Goal: Task Accomplishment & Management: Manage account settings

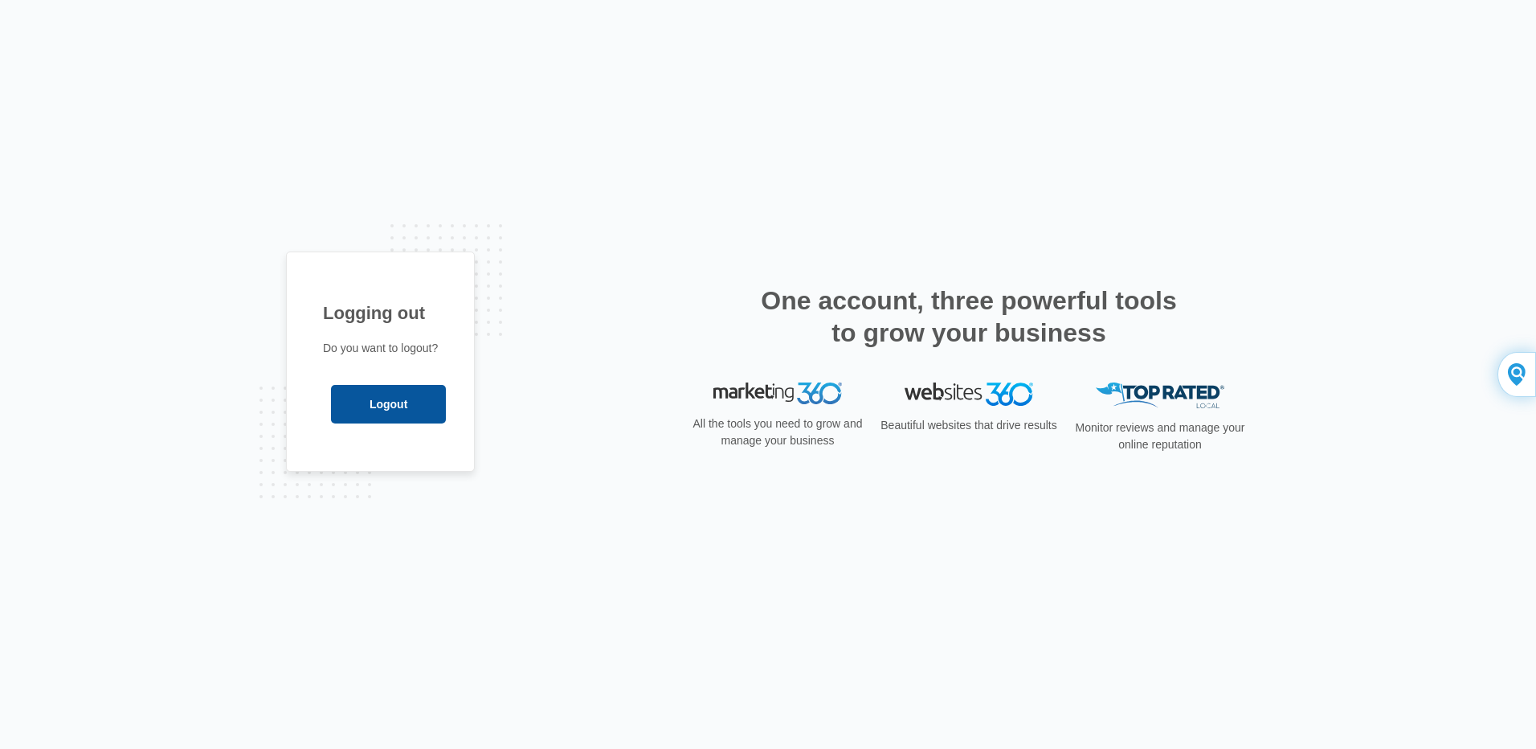
click at [373, 401] on input "Logout" at bounding box center [388, 404] width 115 height 39
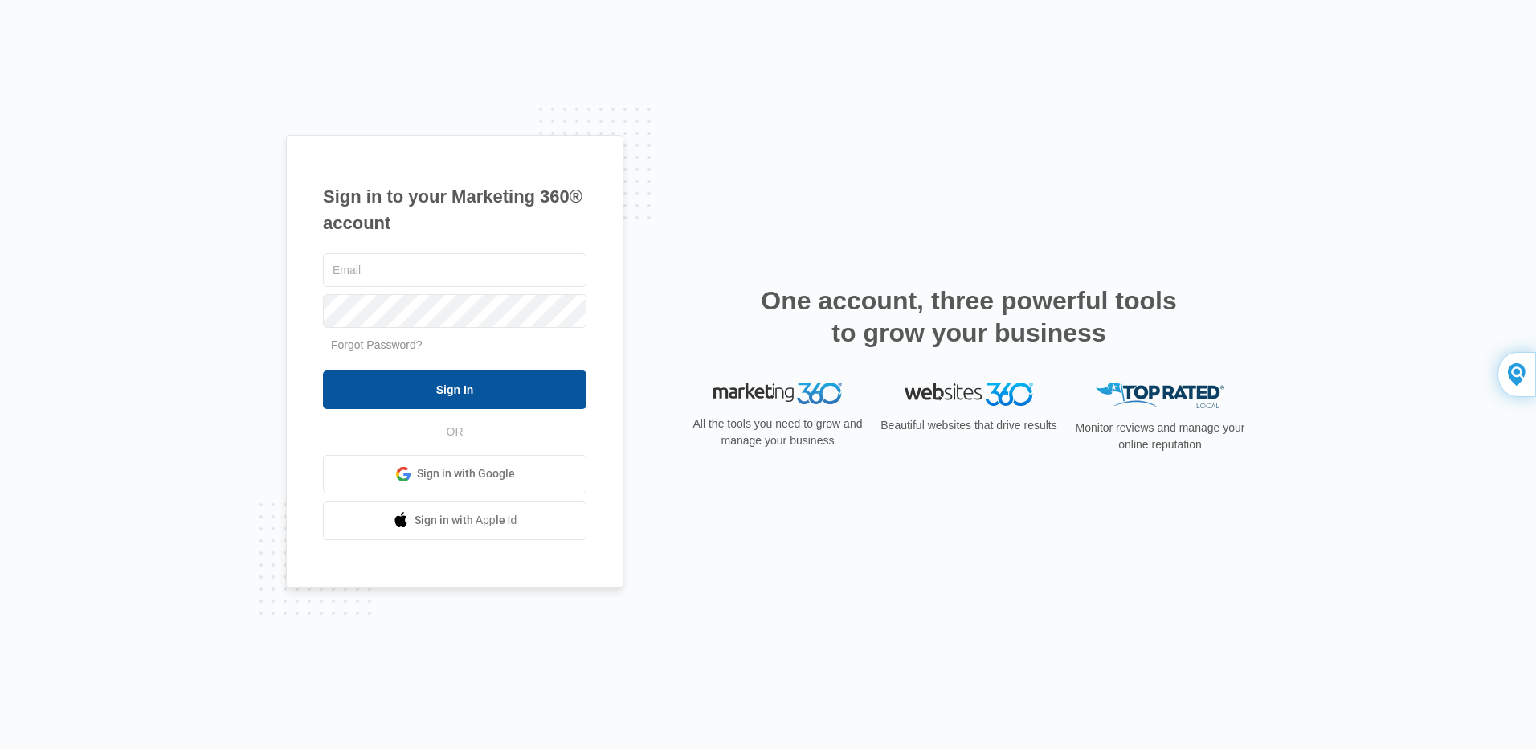
type input "[EMAIL_ADDRESS][DOMAIN_NAME]"
click at [458, 386] on input "Sign In" at bounding box center [455, 389] width 264 height 39
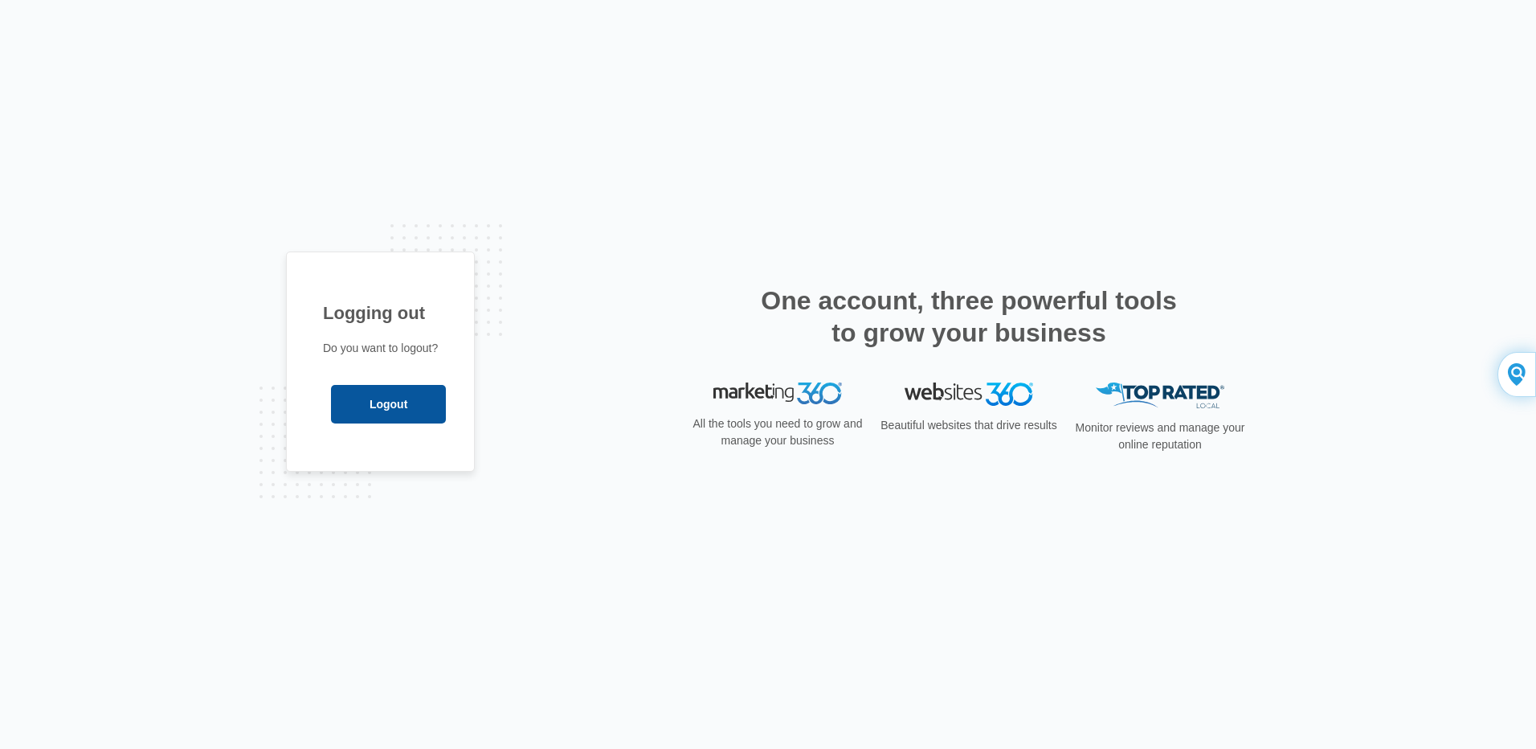
click at [407, 415] on input "Logout" at bounding box center [388, 404] width 115 height 39
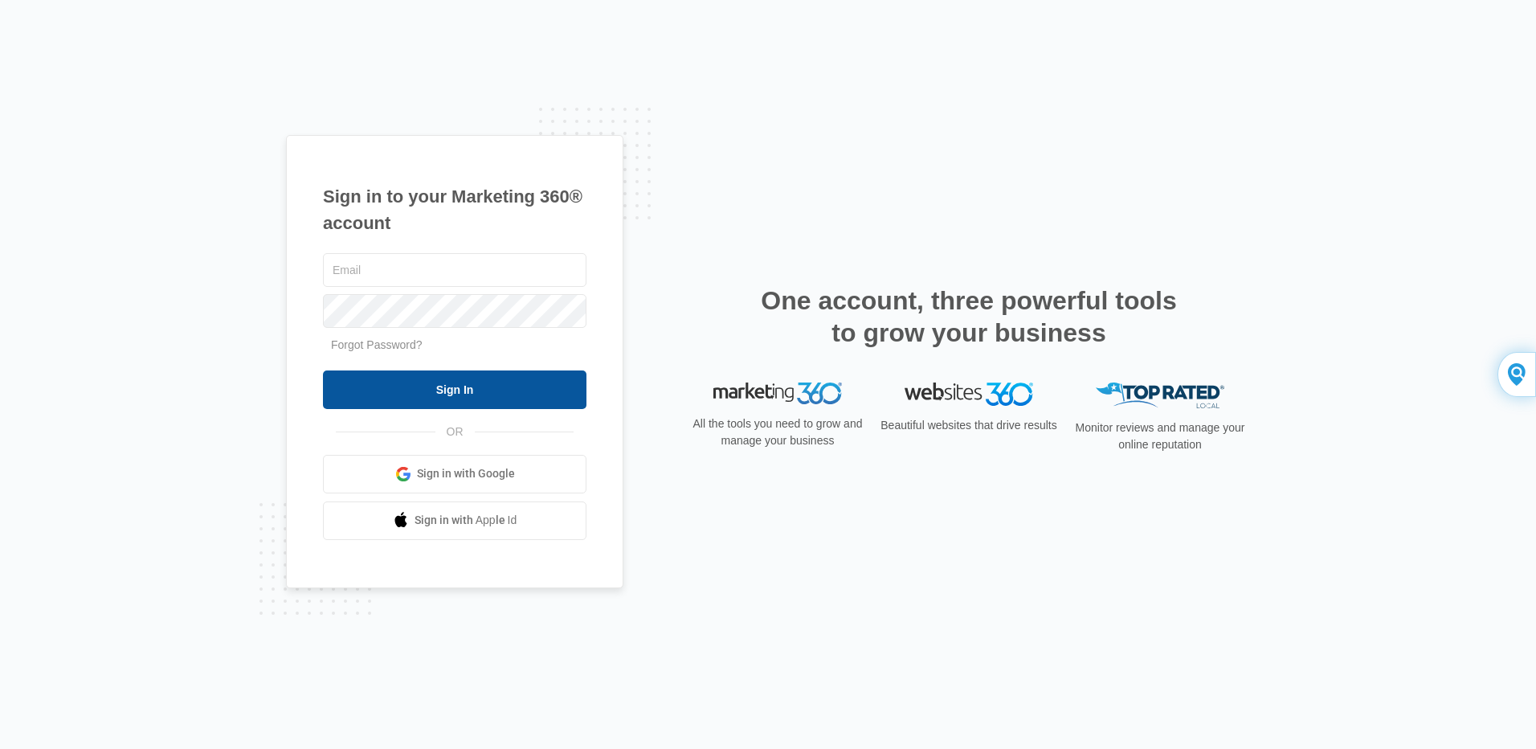
type input "[EMAIL_ADDRESS][DOMAIN_NAME]"
click at [437, 391] on input "Sign In" at bounding box center [455, 389] width 264 height 39
